Goal: Transaction & Acquisition: Purchase product/service

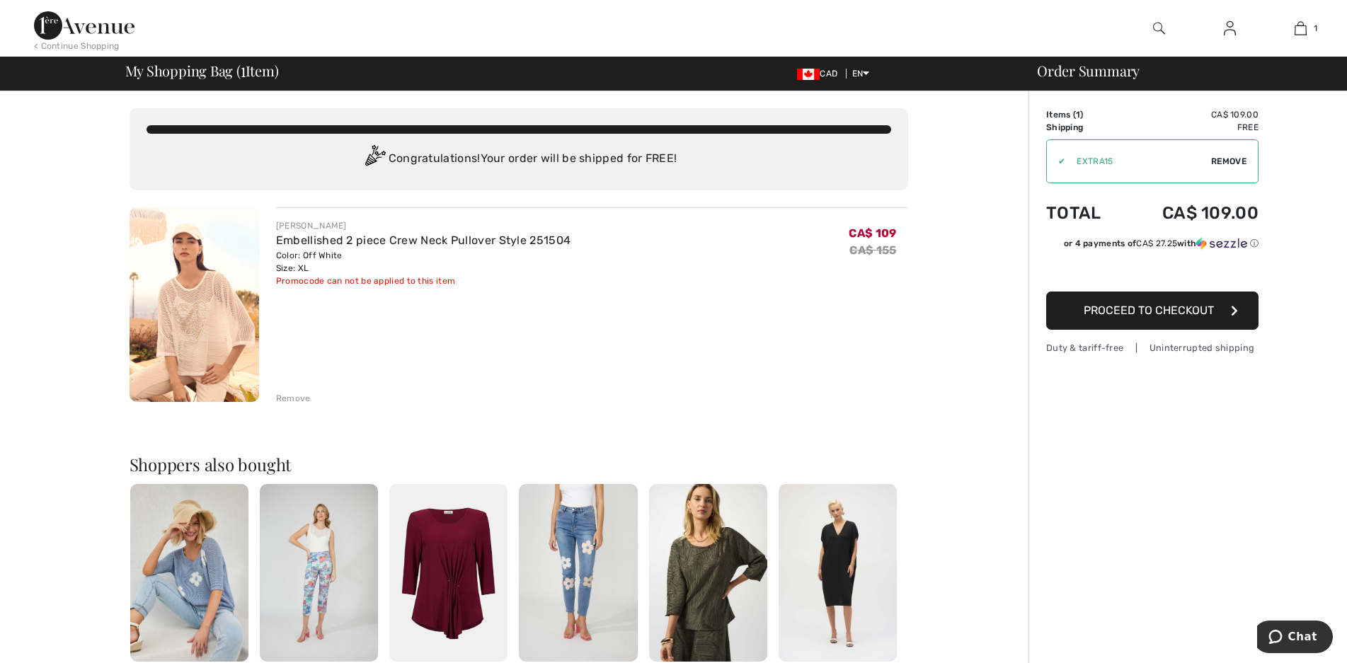
click at [1171, 313] on span "Proceed to Checkout" at bounding box center [1149, 310] width 130 height 13
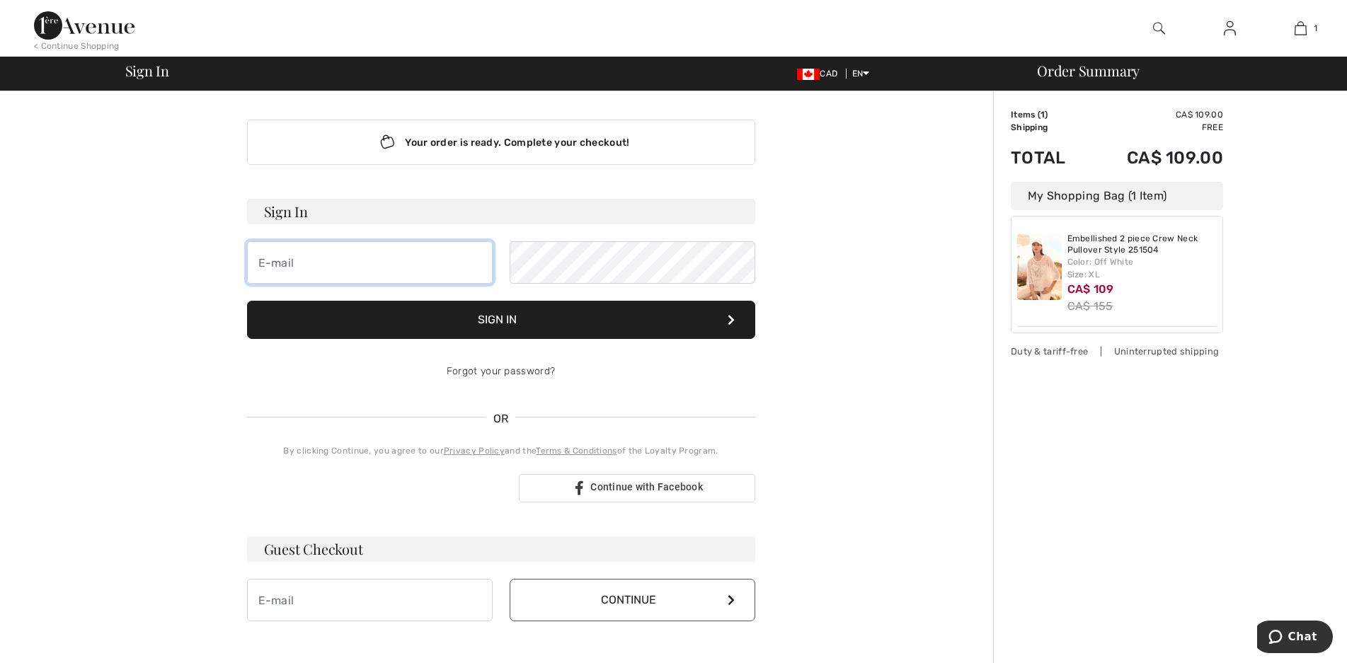
type input "jo_lori@shaw.ca"
click at [510, 321] on button "Sign In" at bounding box center [501, 320] width 508 height 38
